Goal: Find specific page/section: Find specific page/section

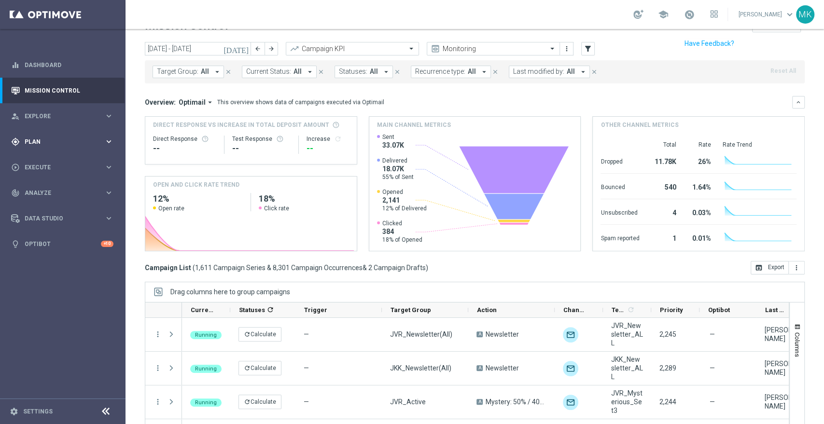
scroll to position [4, 0]
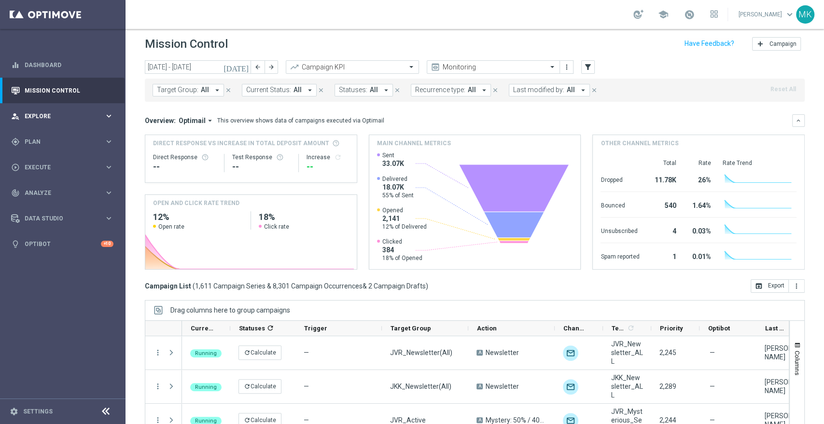
click at [97, 110] on div "person_search Explore keyboard_arrow_right" at bounding box center [62, 116] width 125 height 26
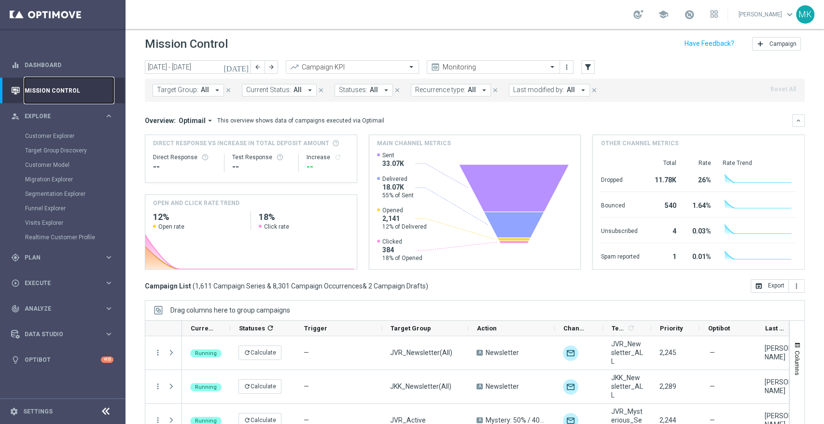
click at [100, 88] on link "Mission Control" at bounding box center [69, 91] width 89 height 26
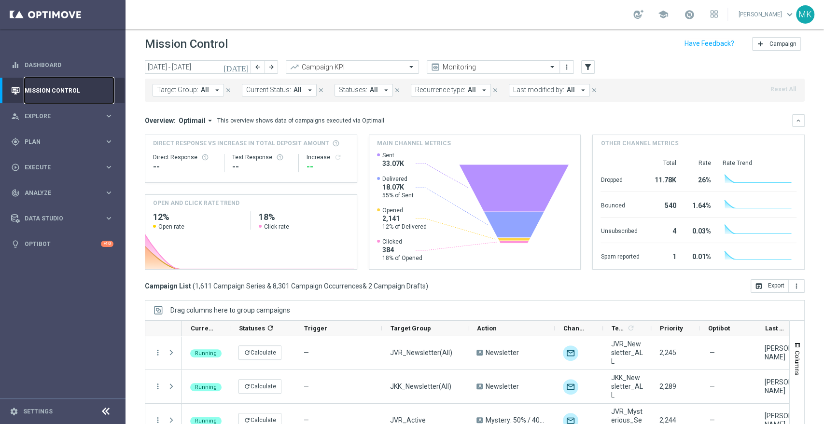
click at [58, 90] on link "Mission Control" at bounding box center [69, 91] width 89 height 26
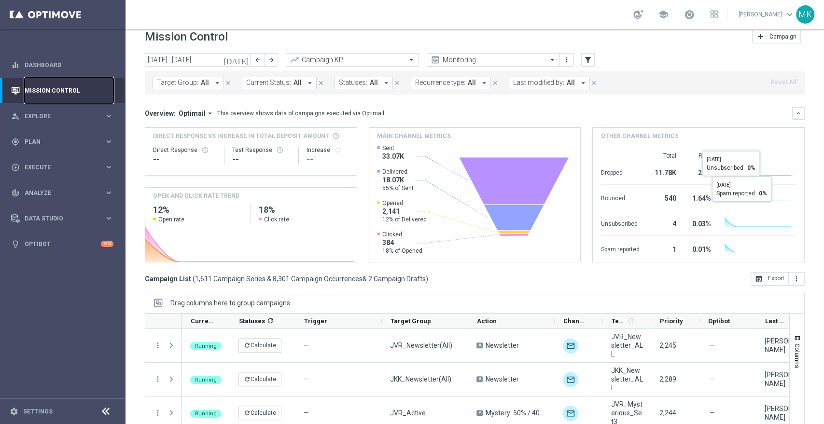
scroll to position [0, 0]
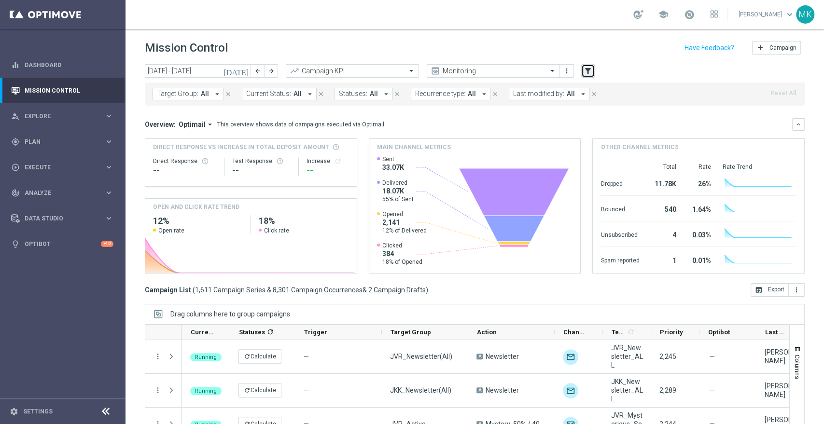
click at [594, 69] on button "filter_alt" at bounding box center [588, 71] width 14 height 14
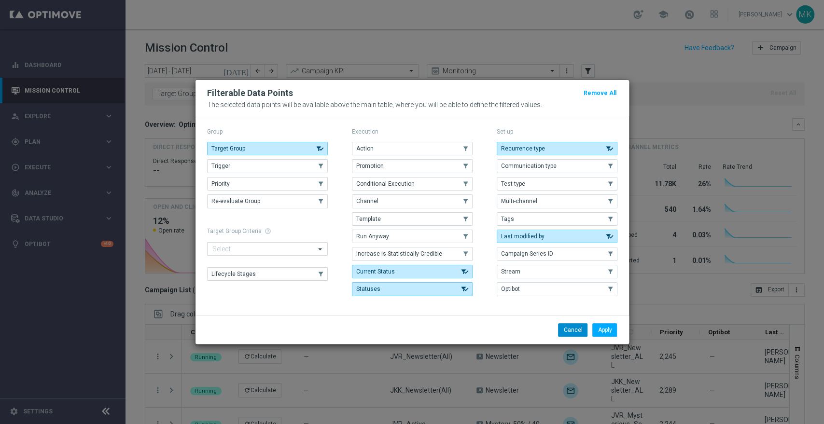
click at [578, 331] on button "Cancel" at bounding box center [572, 330] width 29 height 14
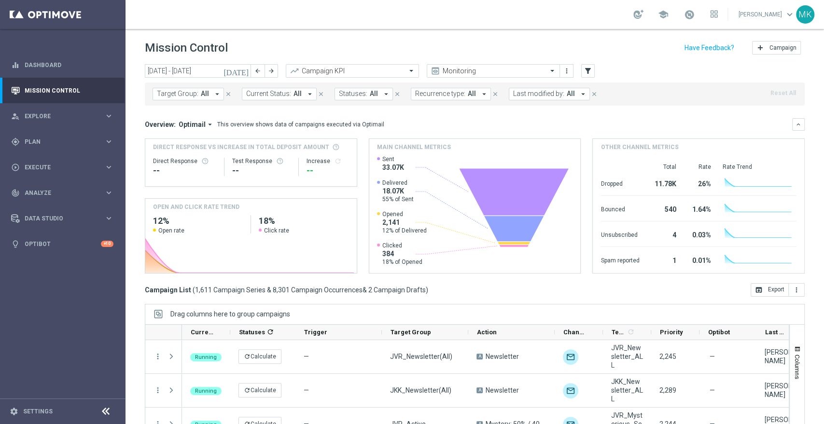
click at [192, 122] on span "Optimail" at bounding box center [192, 124] width 27 height 9
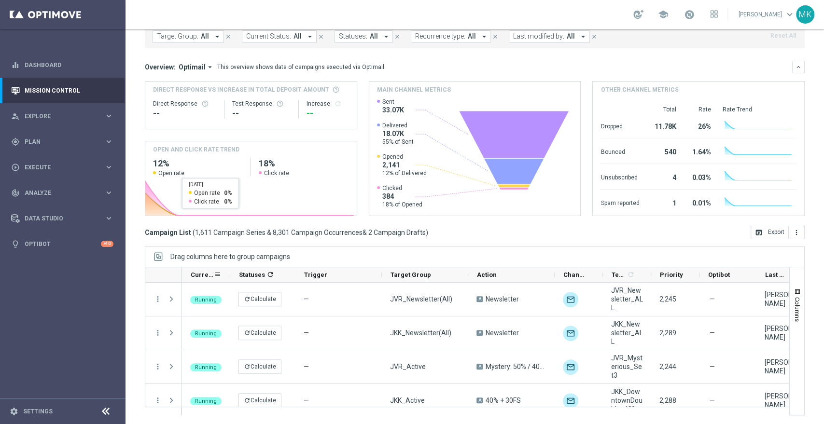
scroll to position [58, 0]
click at [237, 255] on span "Drag columns here to group campaigns" at bounding box center [230, 257] width 120 height 8
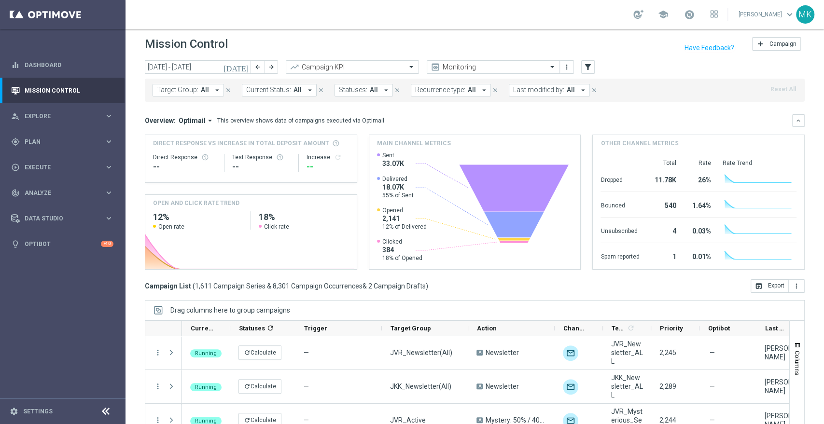
scroll to position [0, 0]
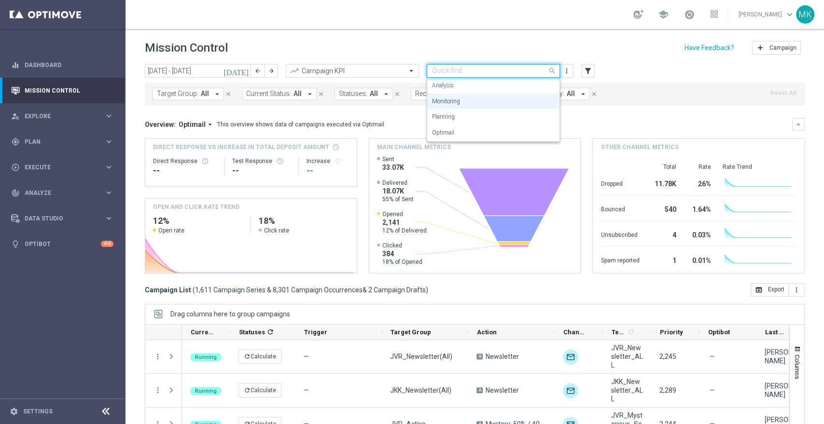
click at [467, 74] on input "text" at bounding box center [483, 71] width 103 height 8
click at [453, 85] on div "Analysis" at bounding box center [493, 86] width 123 height 16
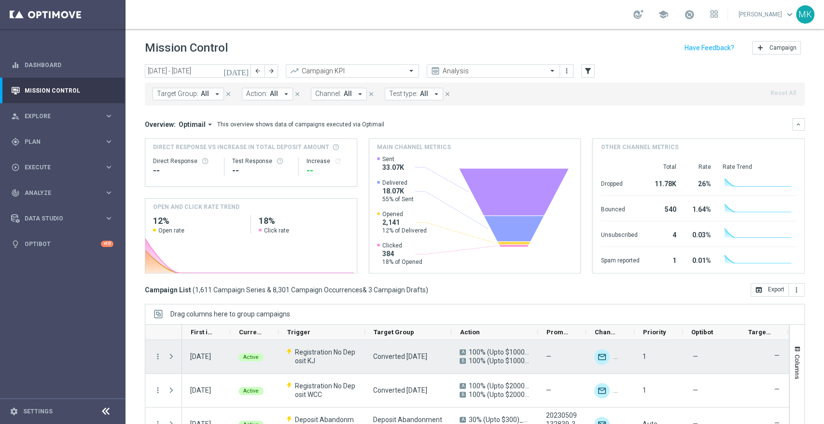
scroll to position [54, 0]
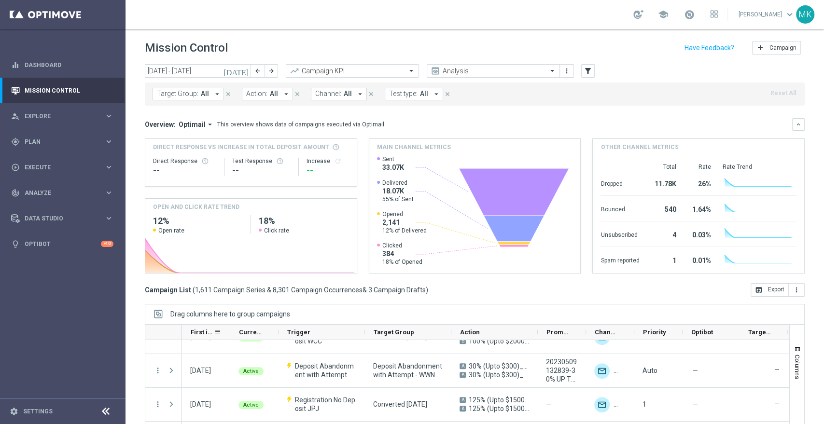
click at [205, 332] on span "First in Range" at bounding box center [202, 332] width 23 height 7
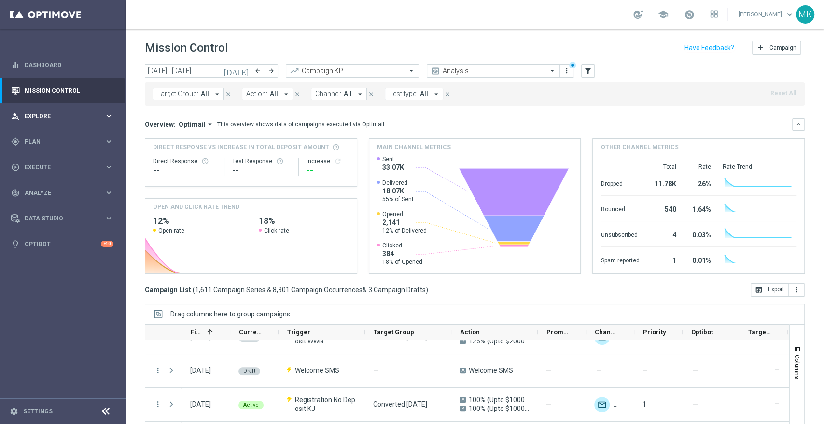
click at [67, 115] on span "Explore" at bounding box center [65, 116] width 80 height 6
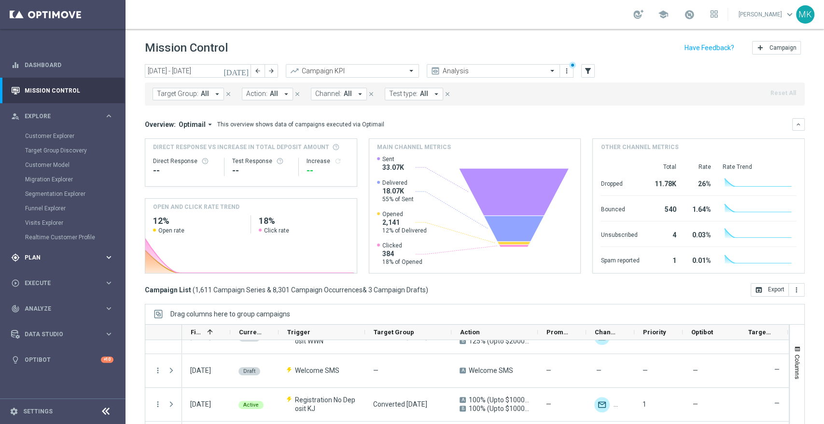
click at [48, 255] on span "Plan" at bounding box center [65, 258] width 80 height 6
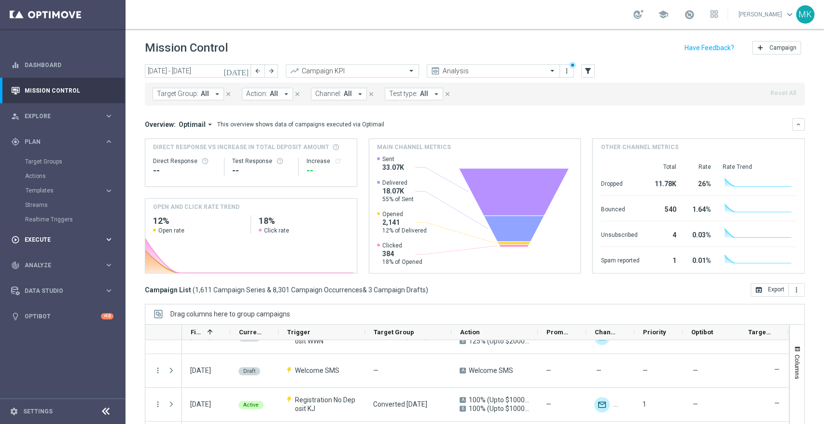
click at [58, 240] on span "Execute" at bounding box center [65, 240] width 80 height 6
click at [59, 225] on div "track_changes Analyze" at bounding box center [57, 222] width 93 height 9
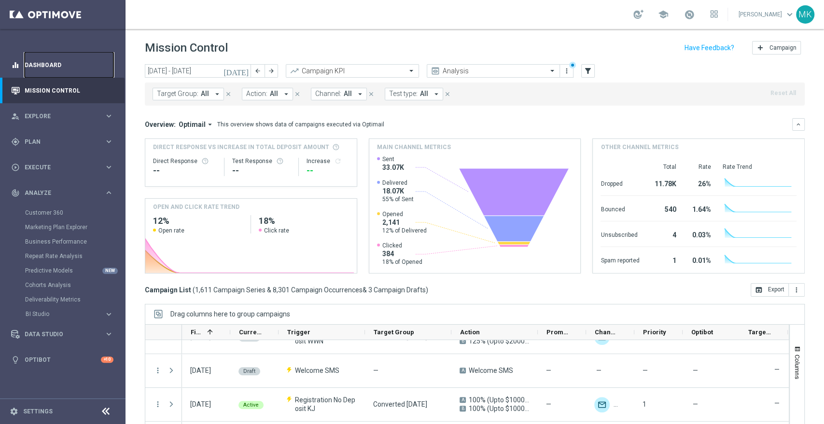
click at [53, 64] on link "Dashboard" at bounding box center [69, 65] width 89 height 26
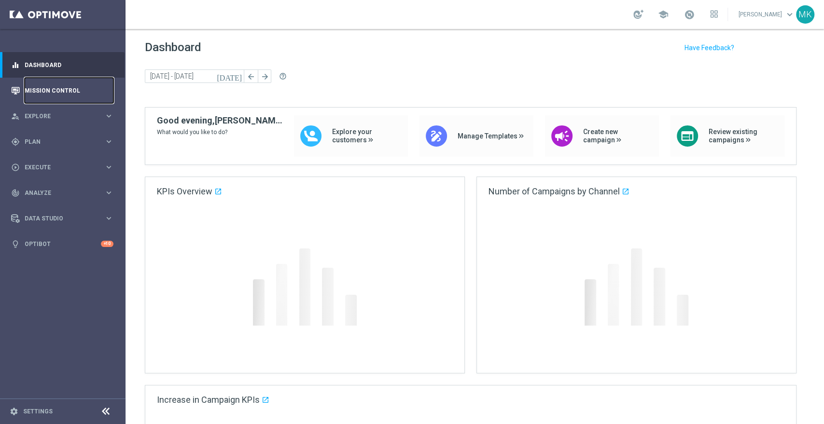
click at [56, 90] on link "Mission Control" at bounding box center [69, 91] width 89 height 26
